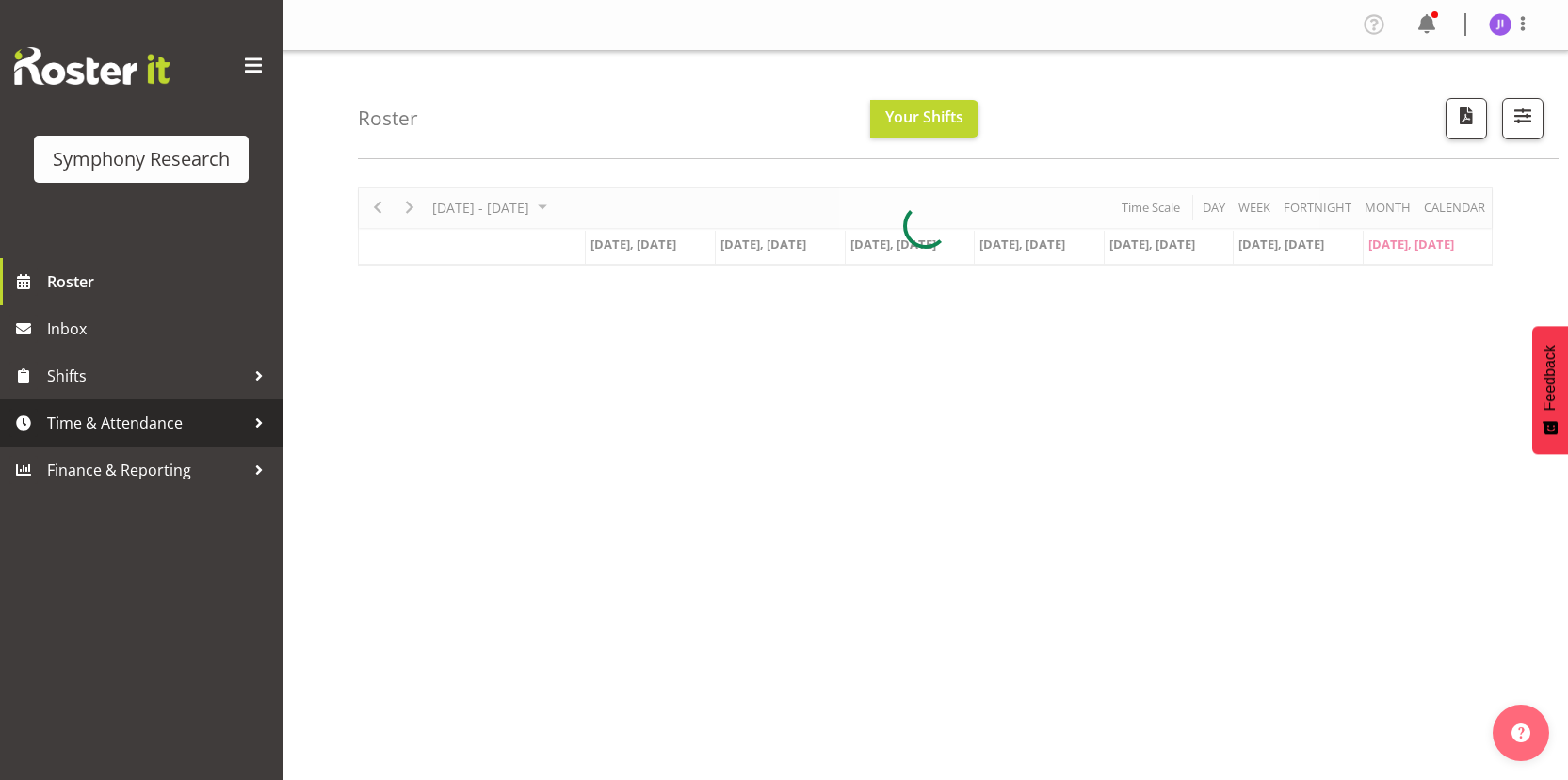
click at [218, 426] on span "Time & Attendance" at bounding box center [146, 423] width 198 height 28
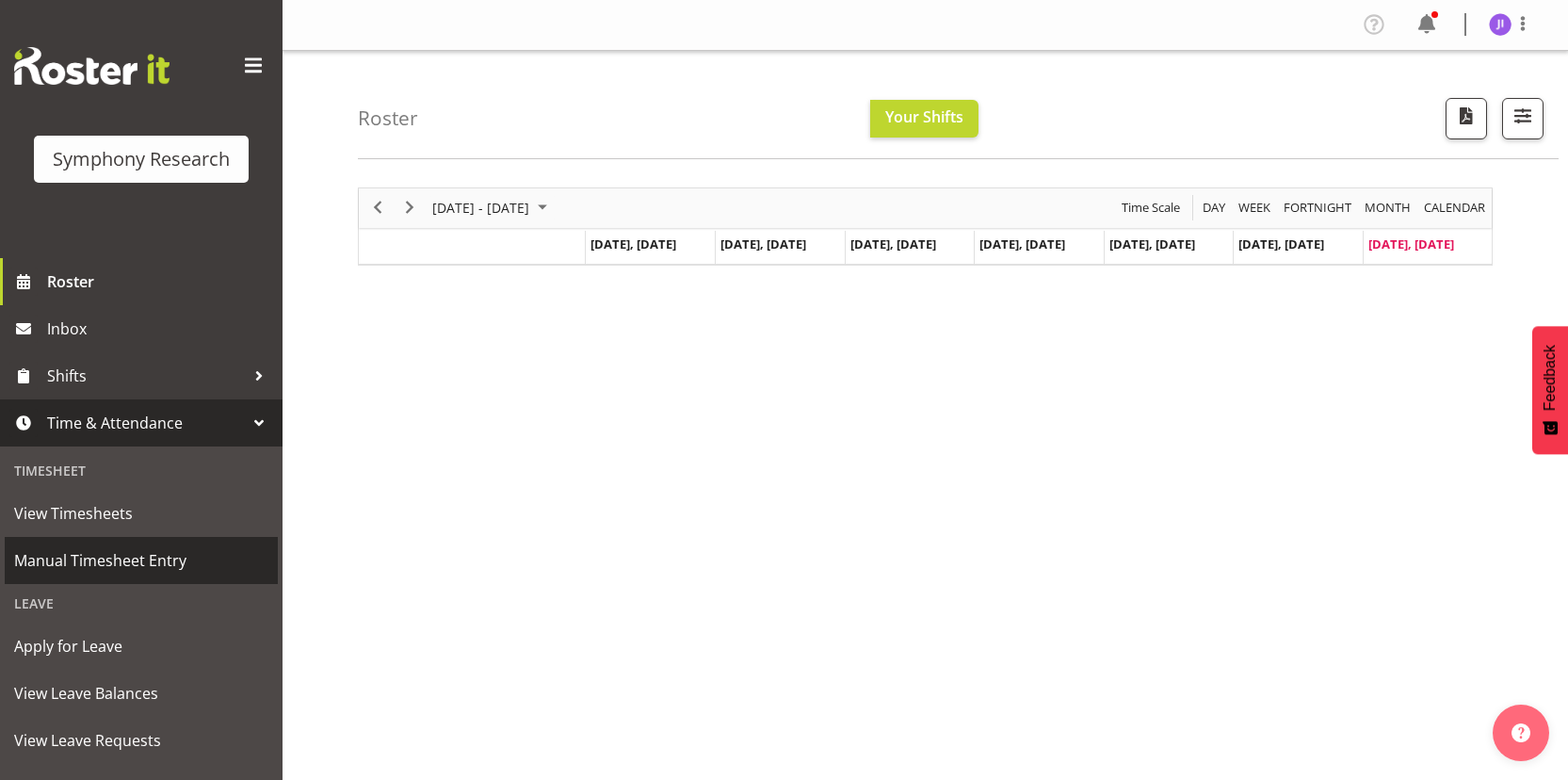
click at [109, 548] on span "Manual Timesheet Entry" at bounding box center [141, 560] width 254 height 28
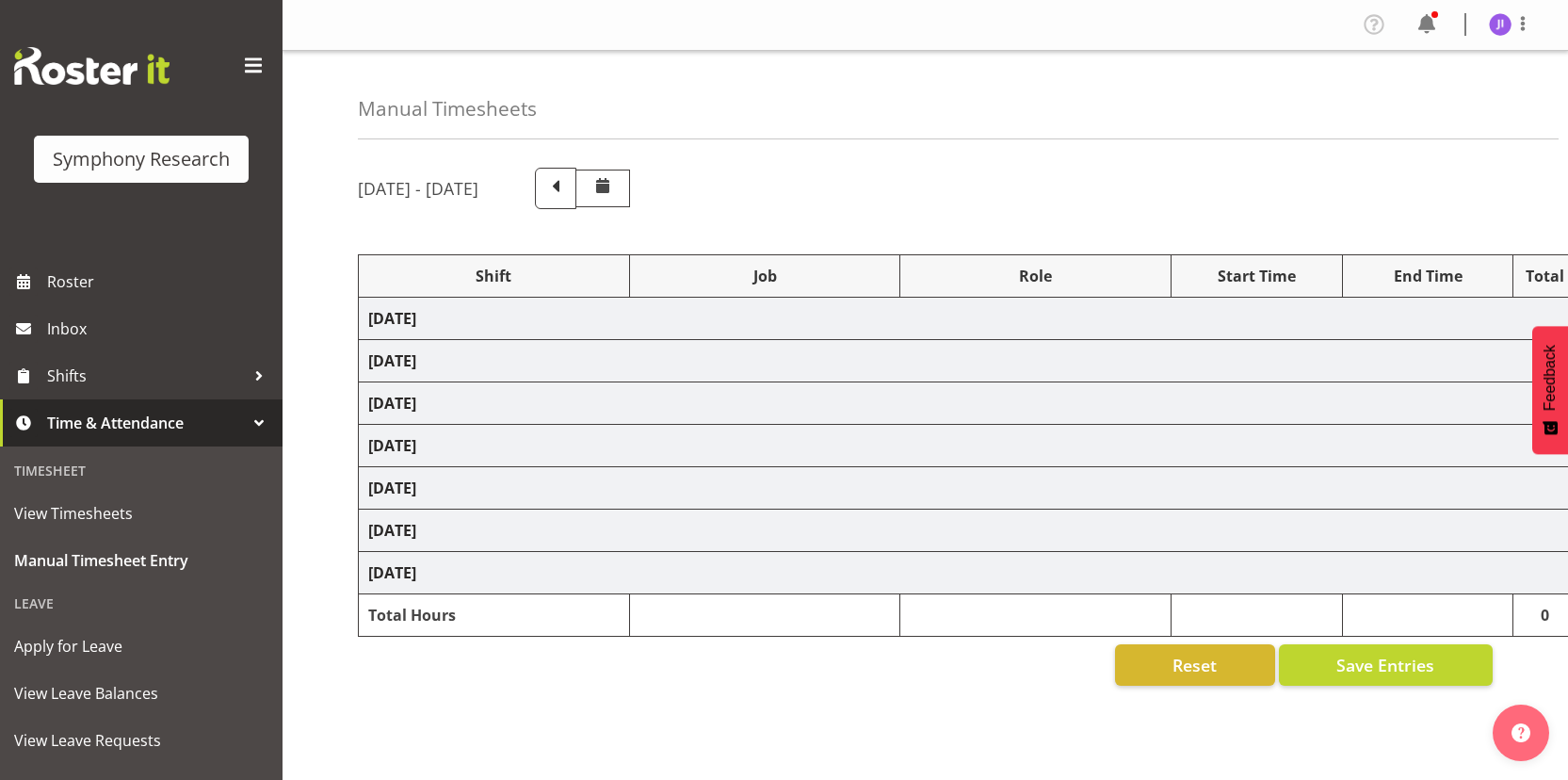
select select "48116"
select select "10458"
select select "48116"
select select "10458"
select select "48116"
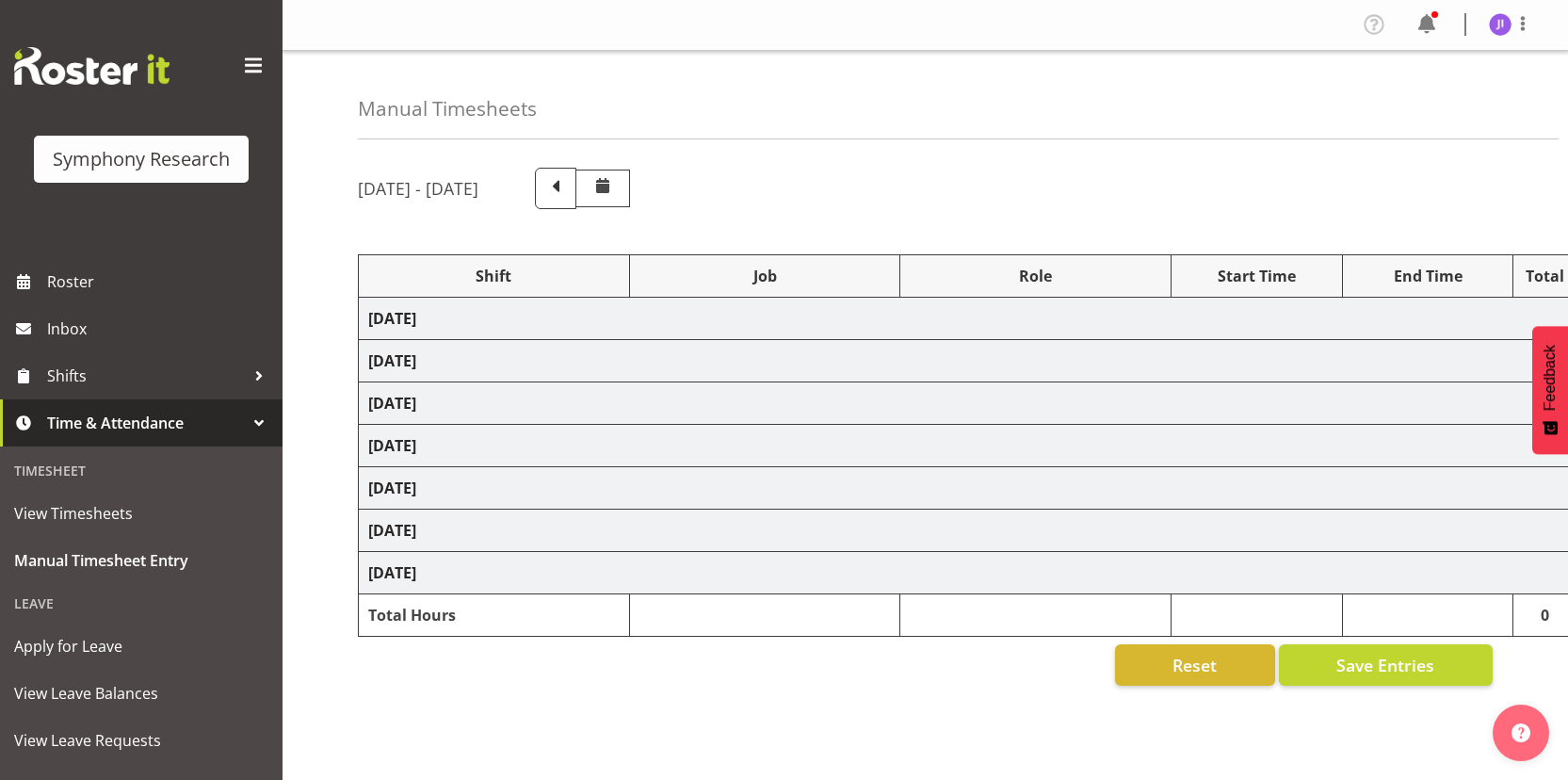
select select "10458"
select select "48116"
select select "10458"
select select "48116"
select select "10458"
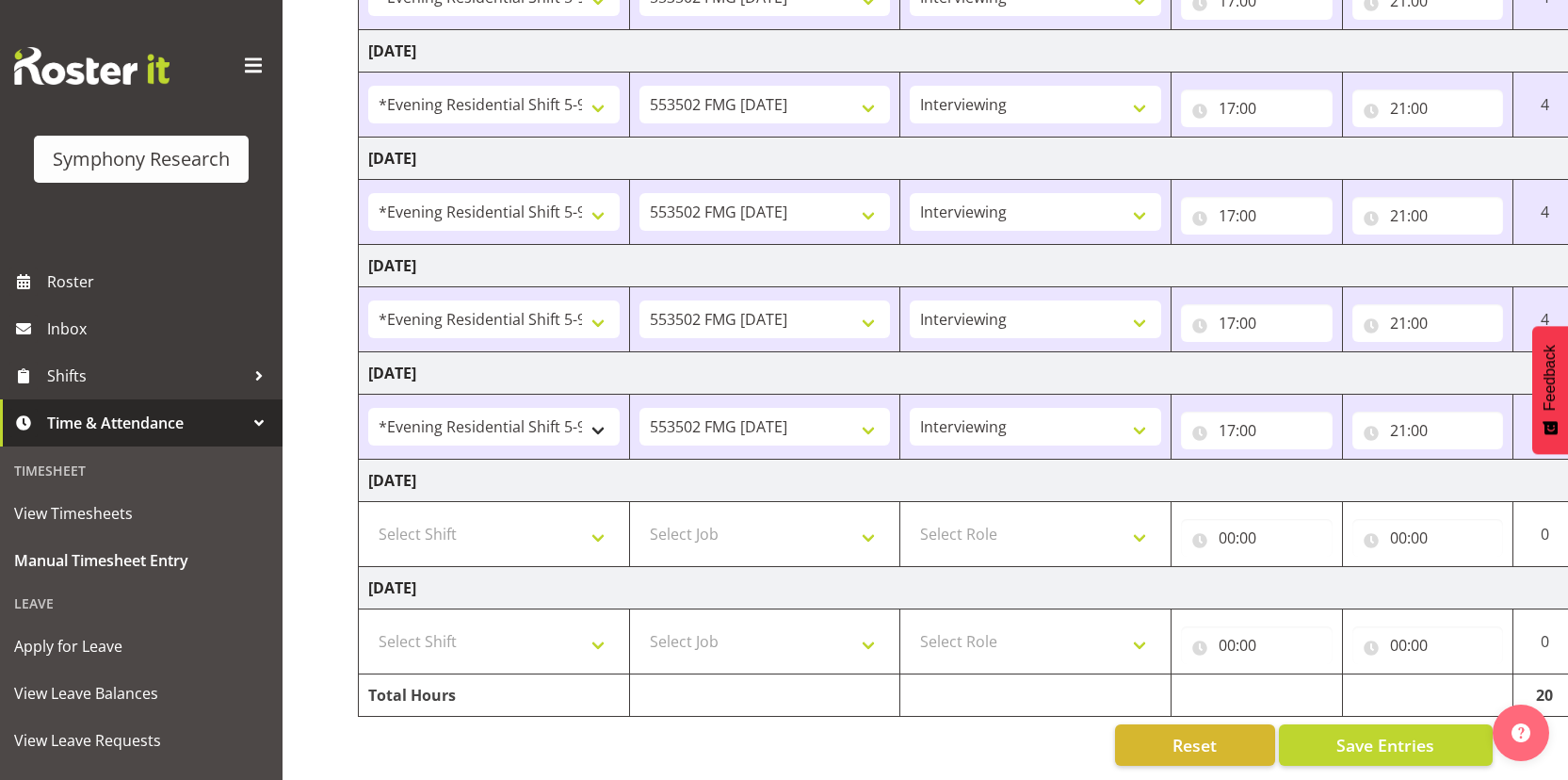
scroll to position [389, 0]
click at [496, 653] on td "Select Shift !!Weekend Residential (Roster IT Shift Label) *Business 9/10am ~ 4…" at bounding box center [495, 643] width 271 height 65
click at [513, 622] on select "Select Shift !!Weekend Residential (Roster IT Shift Label) *Business 9/10am ~ 4…" at bounding box center [494, 641] width 252 height 37
select select "17154"
click at [716, 635] on select "Select Job 550060 IF Admin 553492 World Poll Australia Wave 2 2025 553500 BFM J…" at bounding box center [765, 641] width 252 height 37
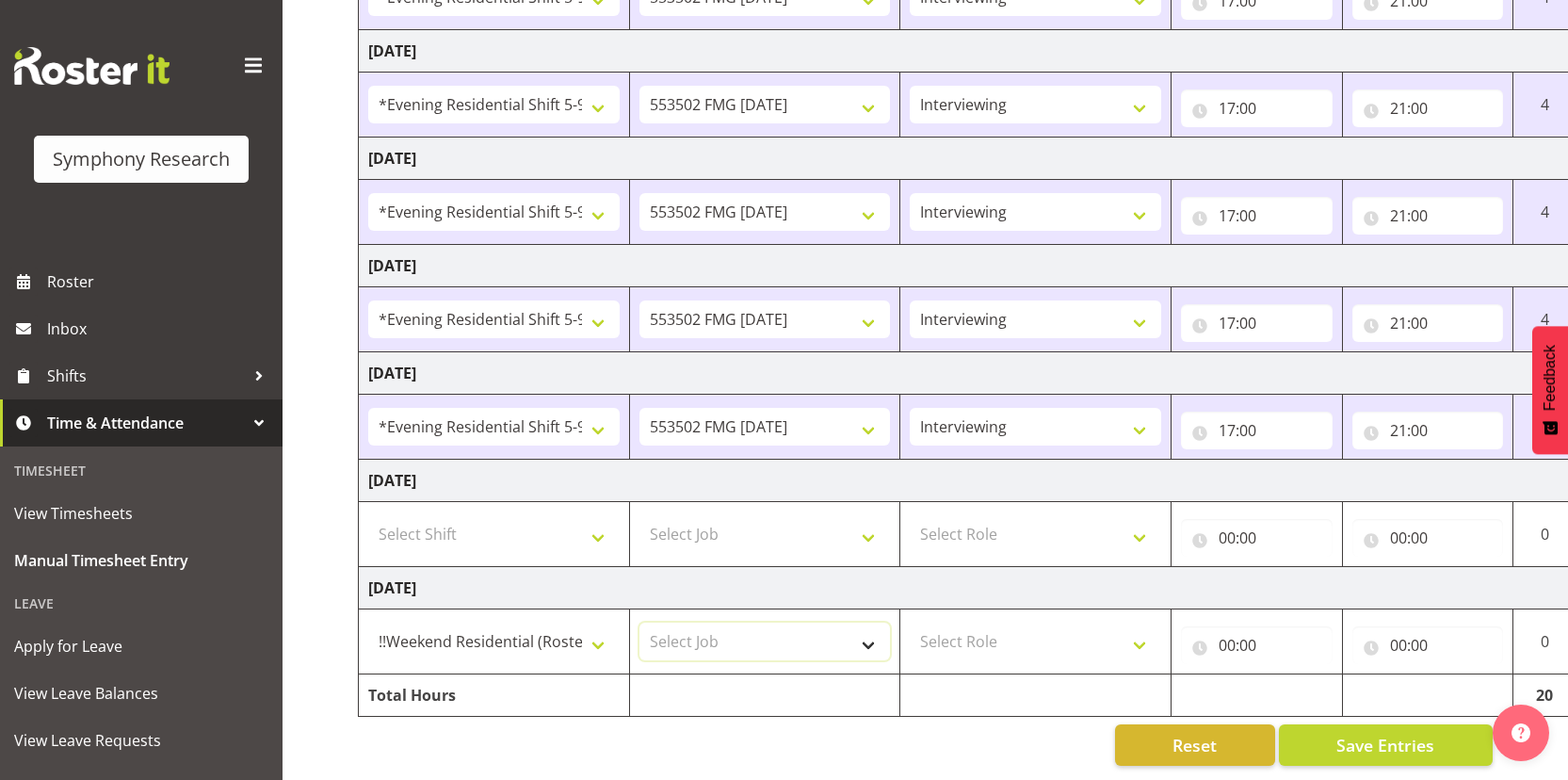
select select "10499"
click at [994, 641] on select "Select Role Interviewing Briefing" at bounding box center [1035, 641] width 252 height 37
select select "297"
click at [1229, 627] on input "00:00" at bounding box center [1257, 645] width 152 height 37
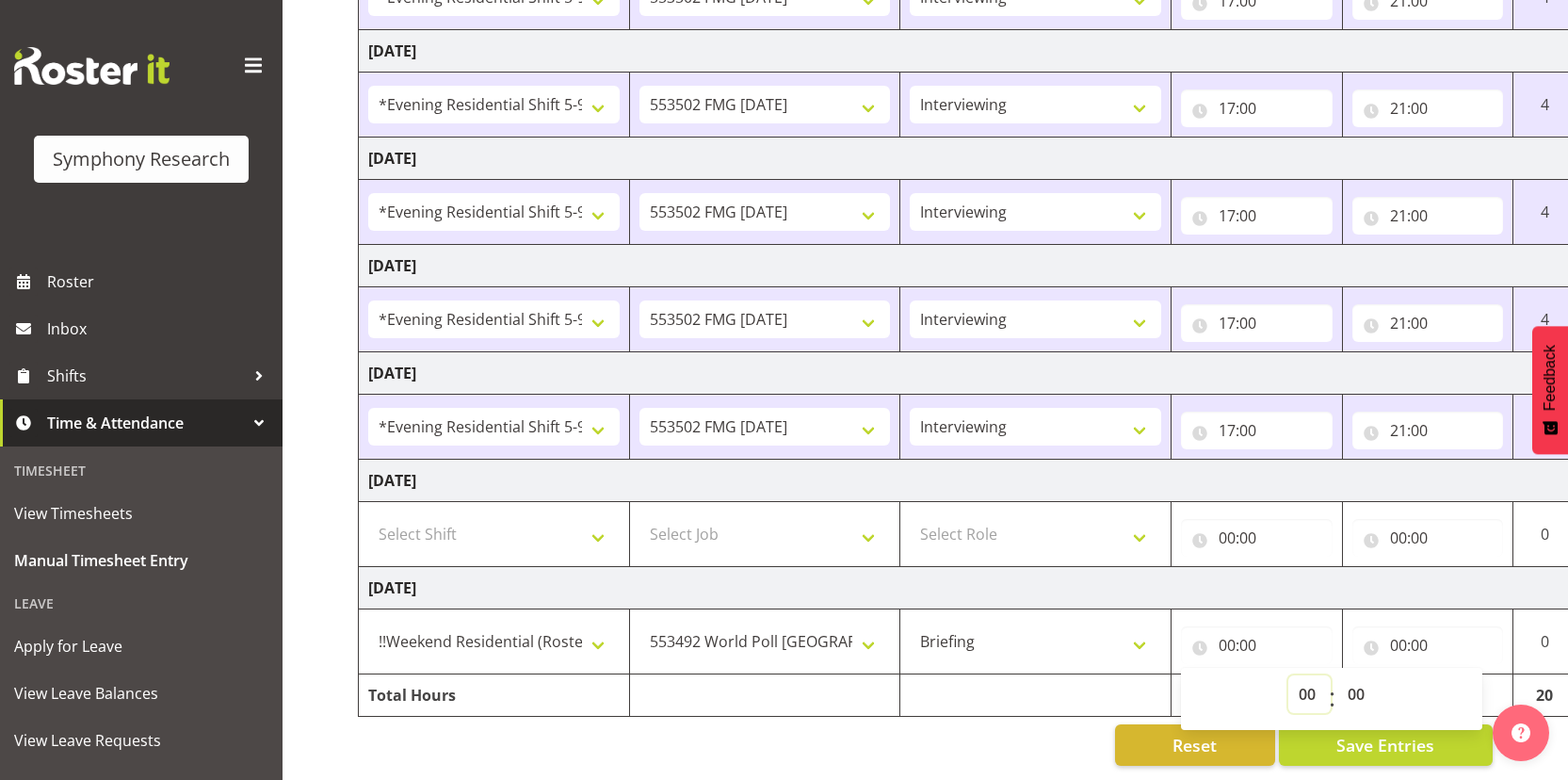
click at [1311, 675] on select "00 01 02 03 04 05 06 07 08 09 10 11 12 13 14 15 16 17 18 19 20 21 22 23" at bounding box center [1310, 694] width 42 height 37
select select "12"
type input "12:00"
click at [1397, 626] on input "00:00" at bounding box center [1428, 645] width 152 height 37
click at [1474, 676] on select "00 01 02 03 04 05 06 07 08 09 10 11 12 13 14 15 16 17 18 19 20 21 22 23" at bounding box center [1481, 694] width 42 height 37
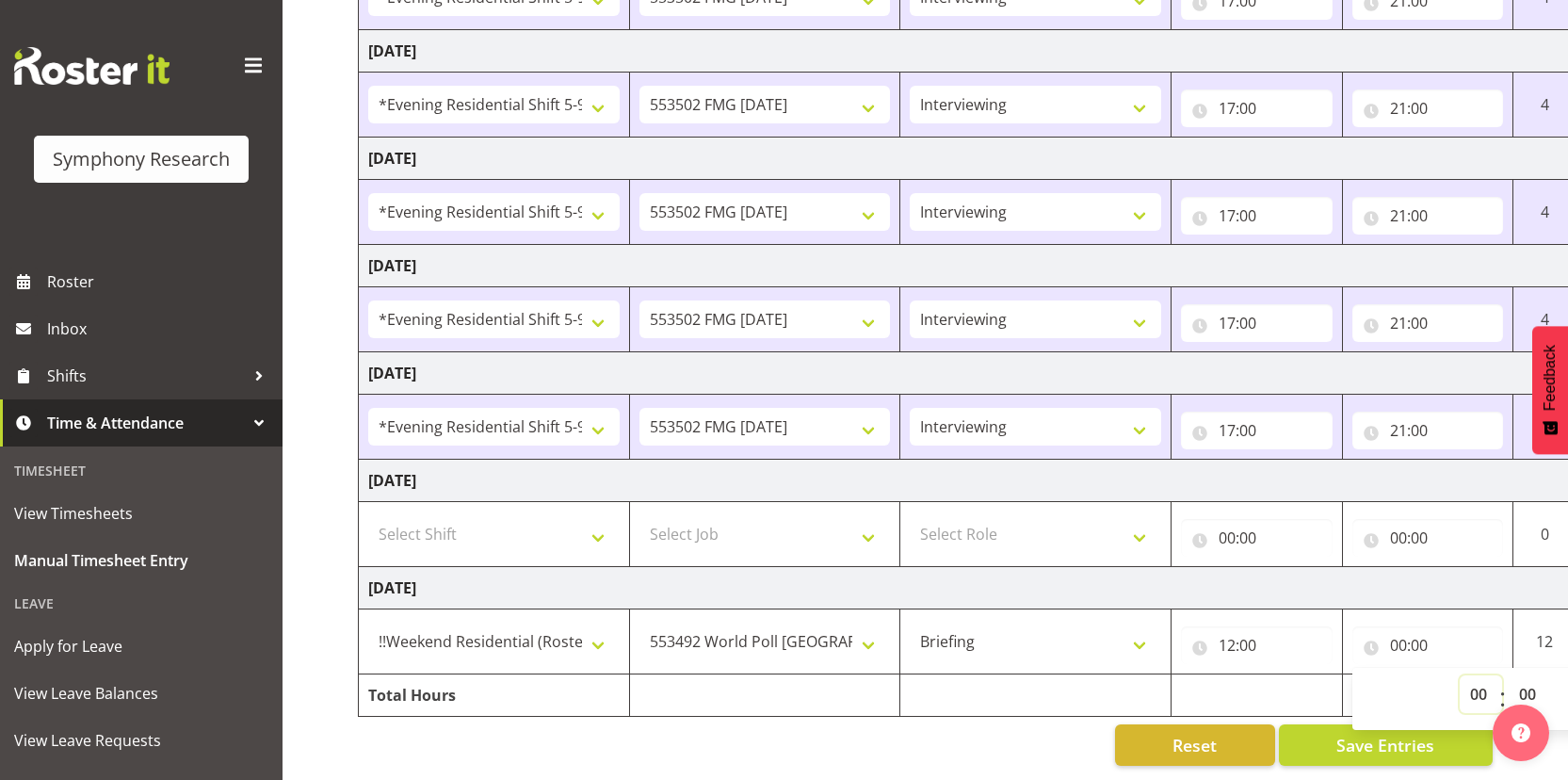
select select "16"
type input "16:00"
click at [1325, 577] on td "Sunday 10th August 2025" at bounding box center [1018, 588] width 1317 height 42
click at [1399, 734] on span "Save Entries" at bounding box center [1386, 744] width 98 height 24
